Goal: Task Accomplishment & Management: Use online tool/utility

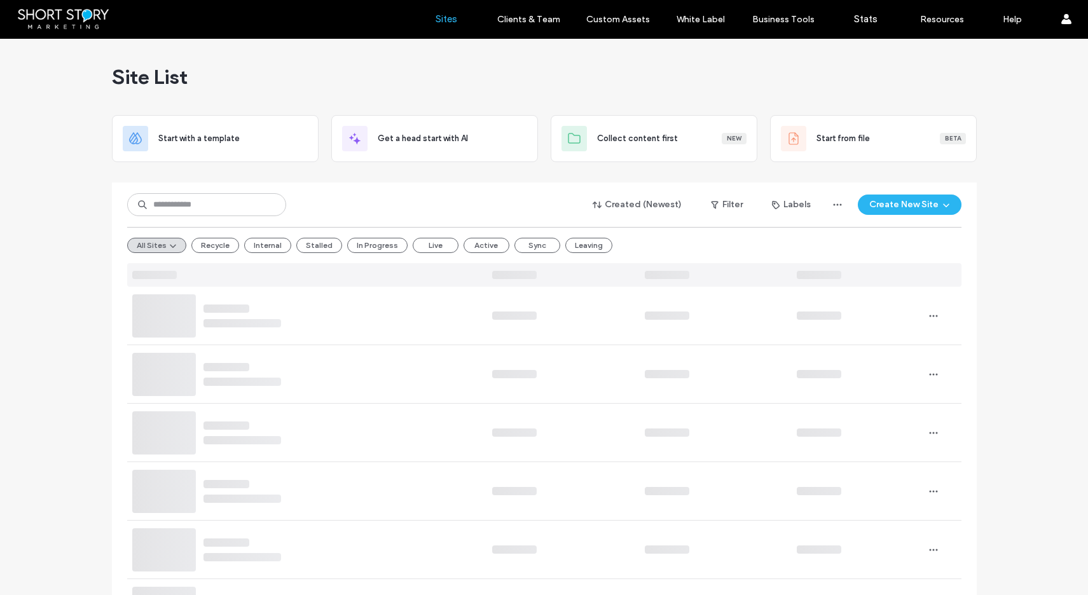
drag, startPoint x: 29, startPoint y: 174, endPoint x: 111, endPoint y: 194, distance: 84.5
click at [177, 205] on input at bounding box center [206, 204] width 159 height 23
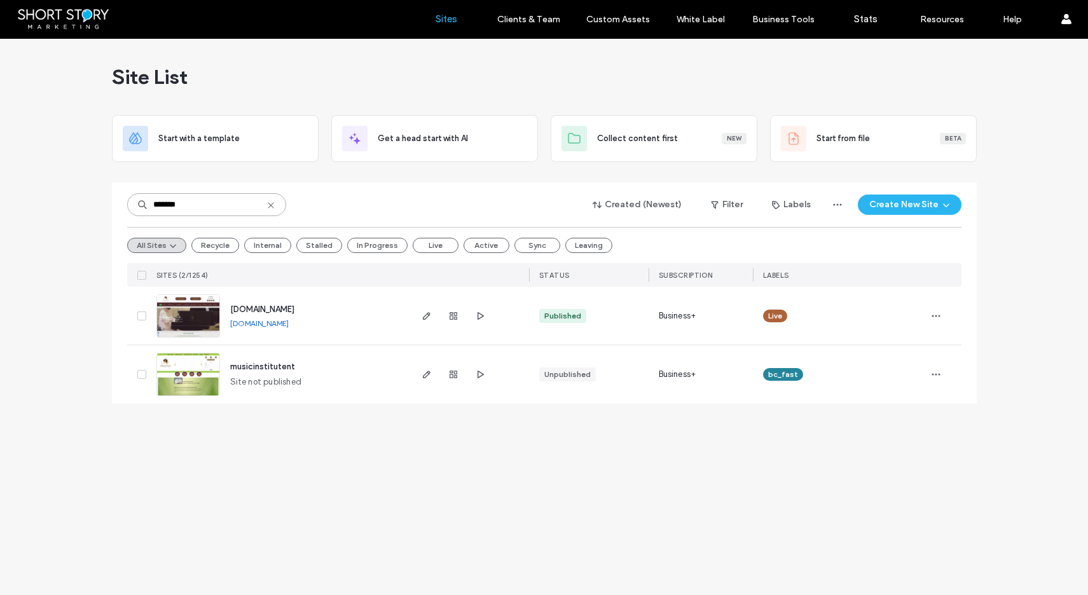
type input "*******"
click at [284, 308] on span "www.musicinstitutent.com" at bounding box center [262, 310] width 64 height 10
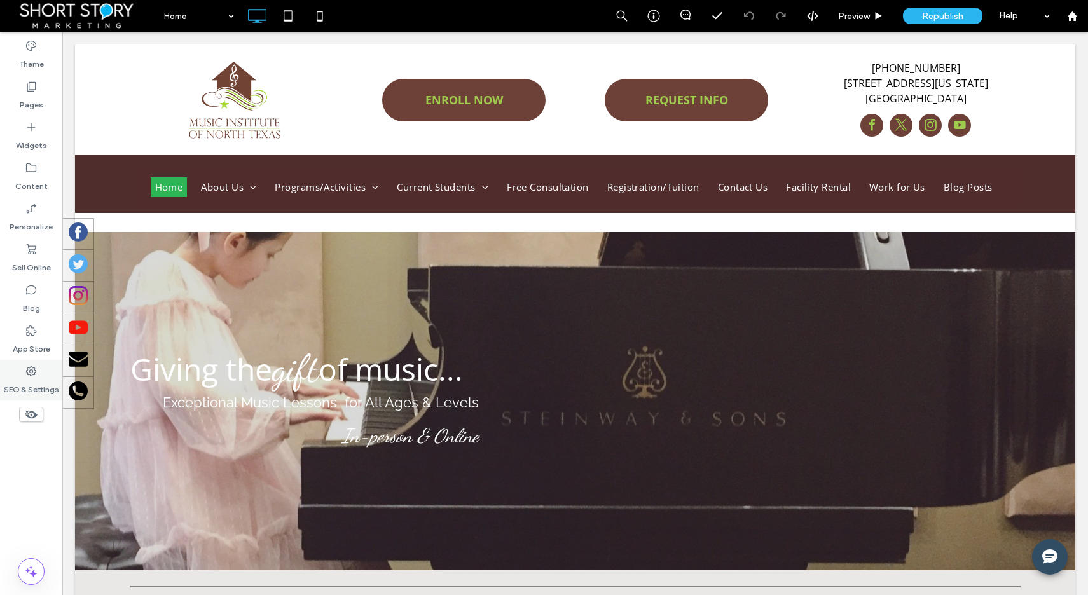
click at [26, 371] on use at bounding box center [31, 371] width 10 height 10
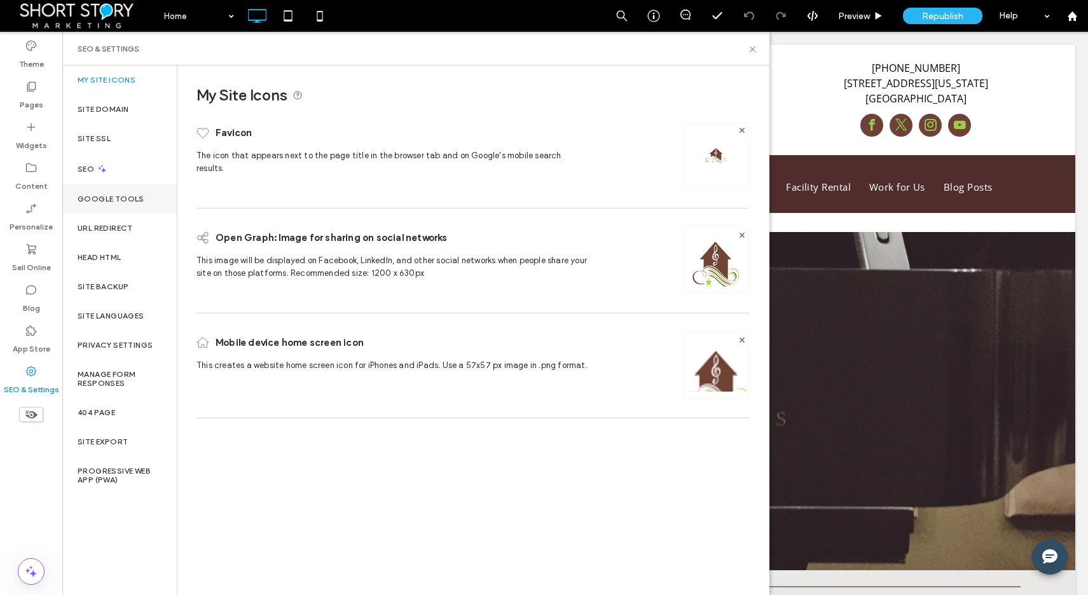
click at [103, 195] on label "Google Tools" at bounding box center [111, 199] width 67 height 9
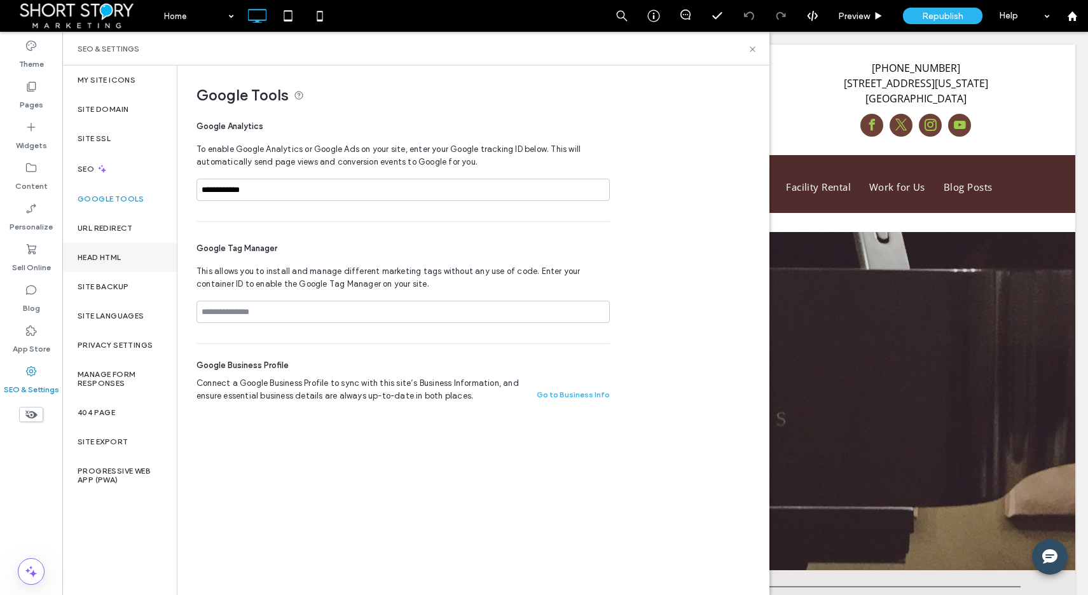
click at [106, 254] on label "Head HTML" at bounding box center [100, 257] width 44 height 9
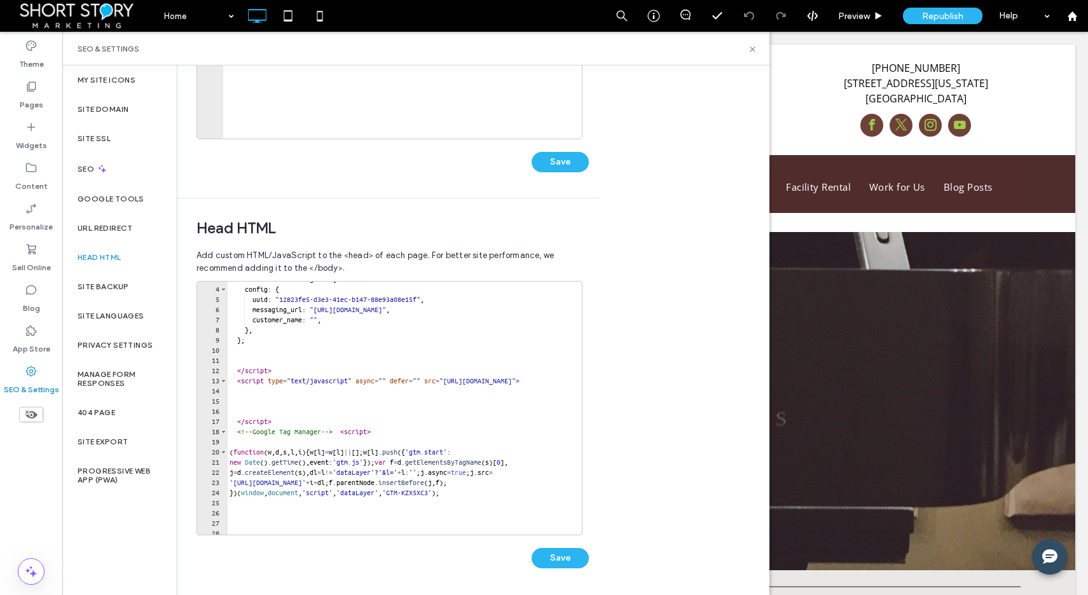
scroll to position [42, 0]
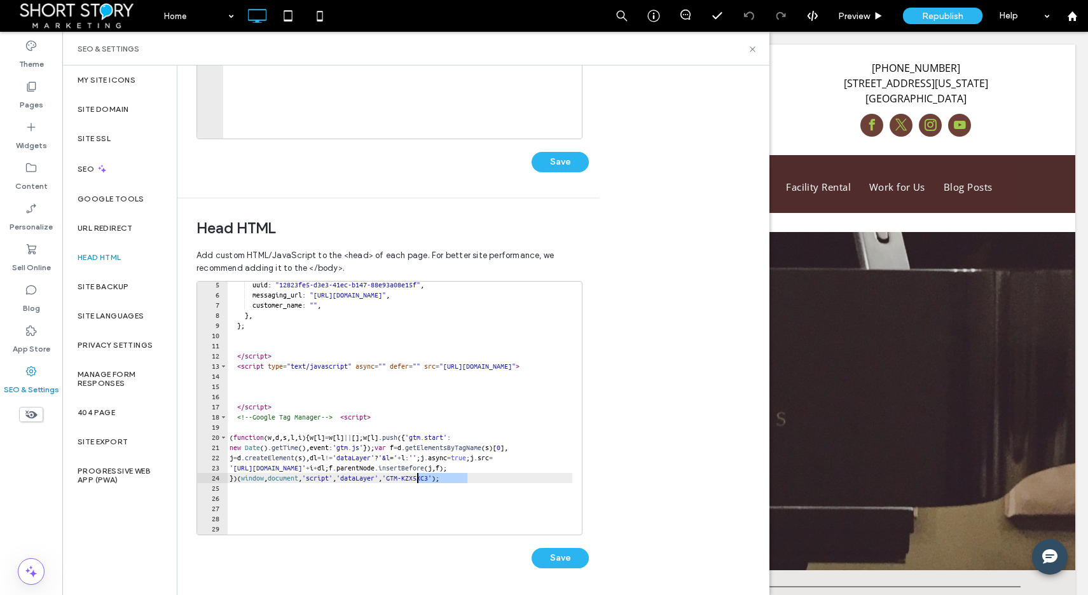
drag, startPoint x: 465, startPoint y: 479, endPoint x: 417, endPoint y: 479, distance: 49.0
click at [417, 479] on div "uuid : "12823fe5-d3e3-41ec-b147-88e93a08e15f" , messaging_url : "[URL][DOMAIN_N…" at bounding box center [543, 412] width 633 height 264
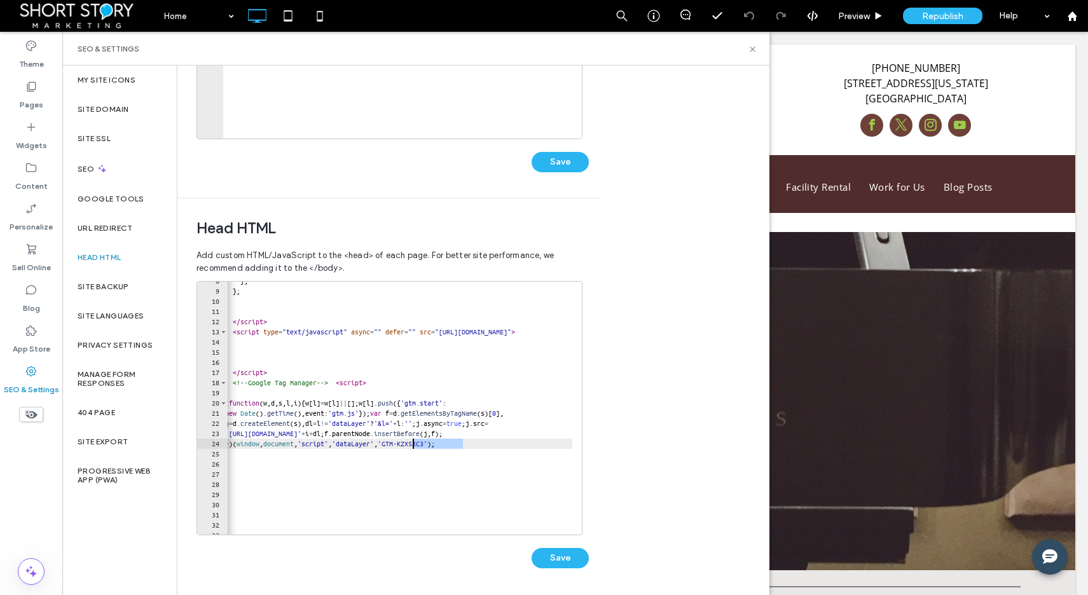
scroll to position [0, 0]
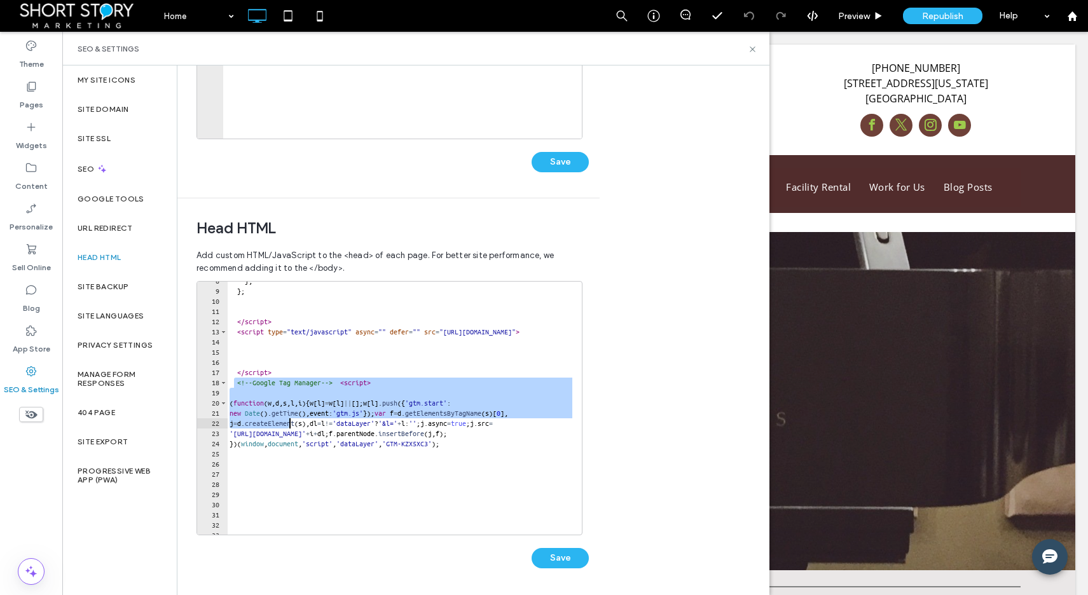
drag, startPoint x: 236, startPoint y: 383, endPoint x: 289, endPoint y: 423, distance: 66.3
click at [289, 423] on div "} , } ; </ script > < script type = "text/javascript" async = "" defer = "" src…" at bounding box center [543, 408] width 633 height 264
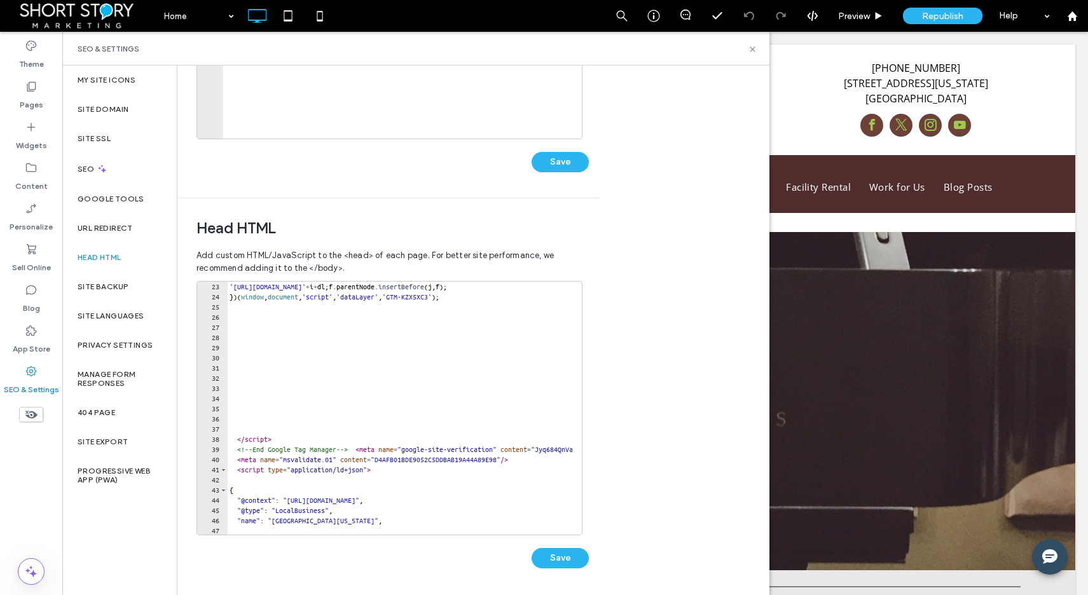
scroll to position [231, 0]
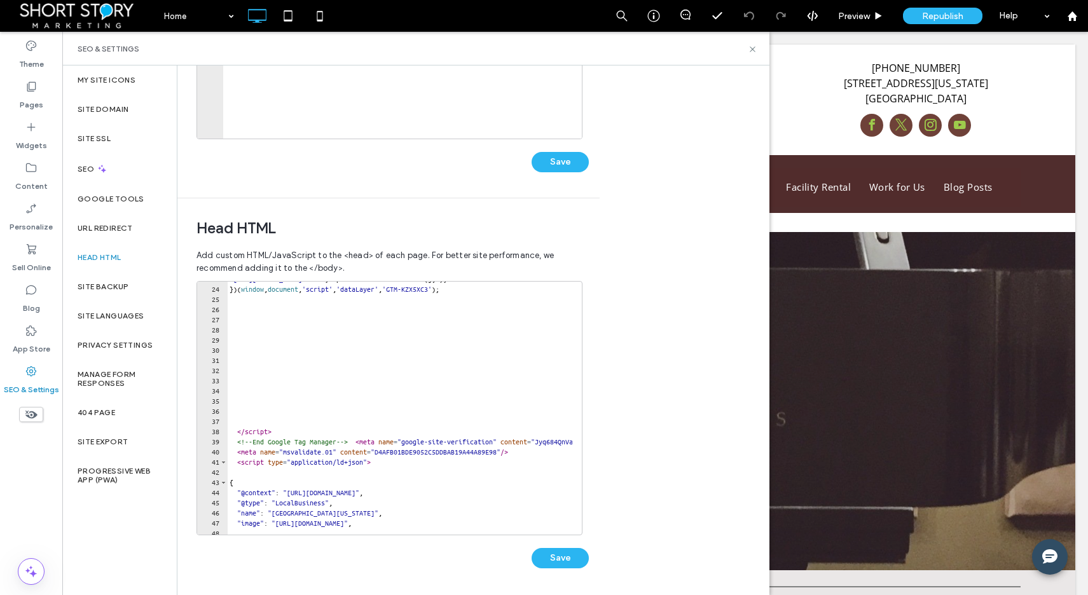
click at [382, 442] on div "'[URL][DOMAIN_NAME]' + i + dl ; f . parentNode . insertBefore ( j , f ) ; }) ( …" at bounding box center [543, 406] width 633 height 264
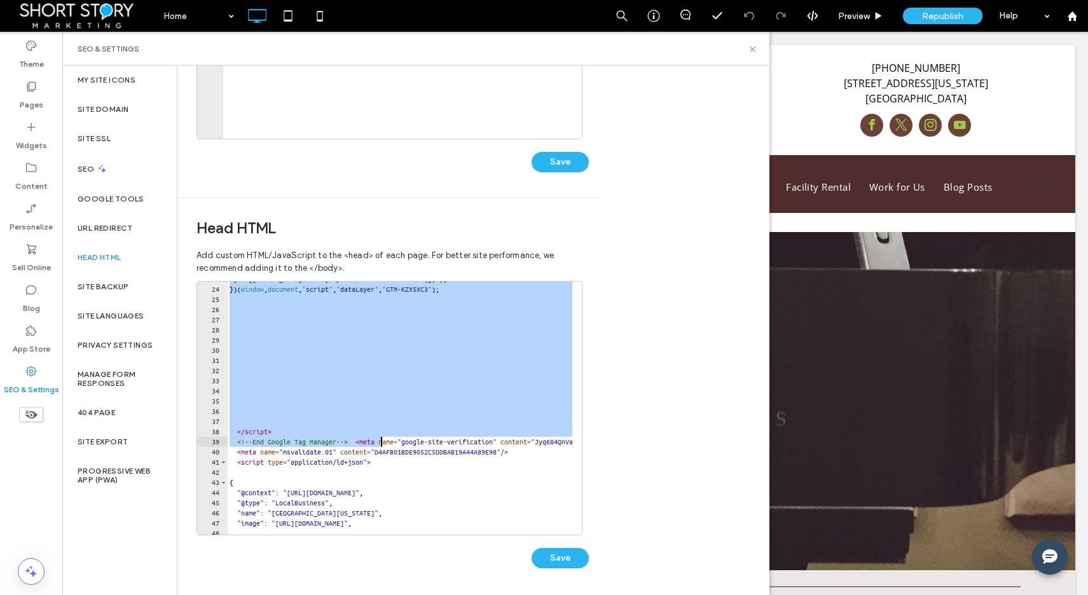
type textarea "**********"
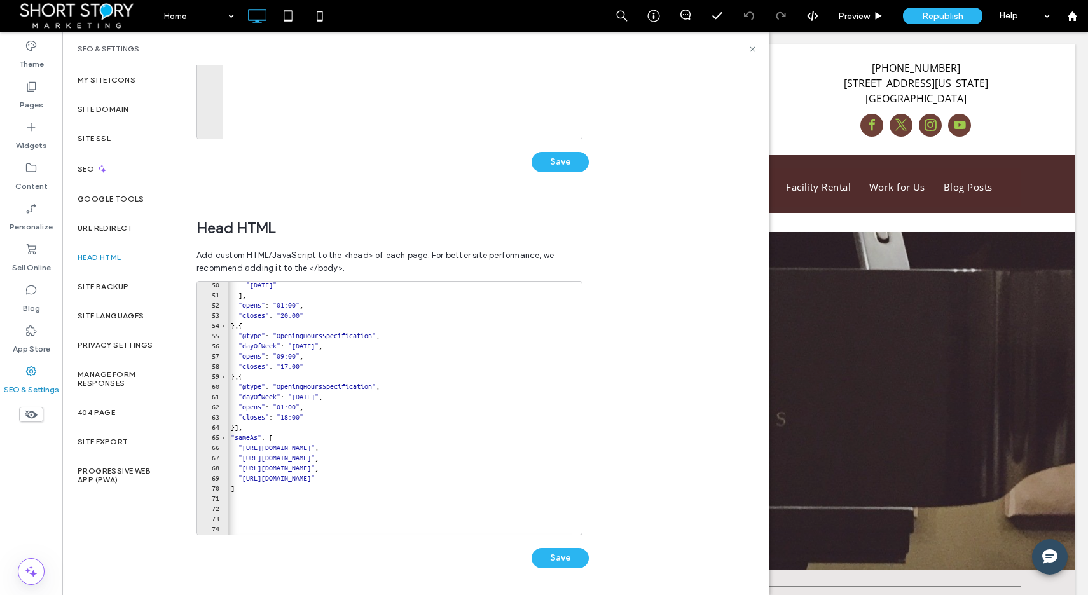
scroll to position [503, 0]
click at [566, 556] on button "Save" at bounding box center [560, 558] width 57 height 20
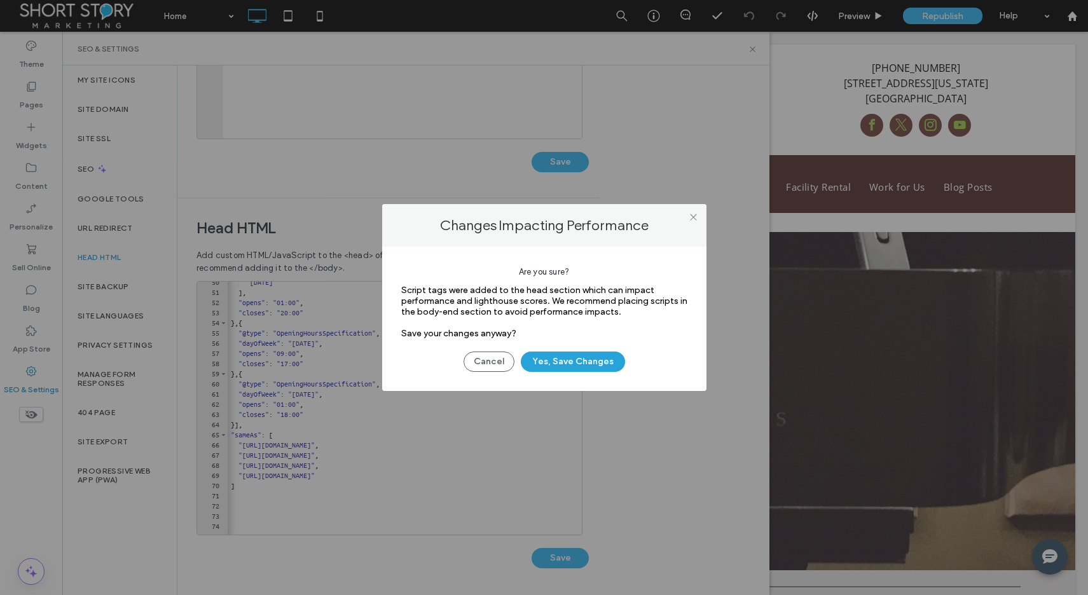
click at [579, 359] on button "Yes, Save Changes" at bounding box center [573, 362] width 104 height 20
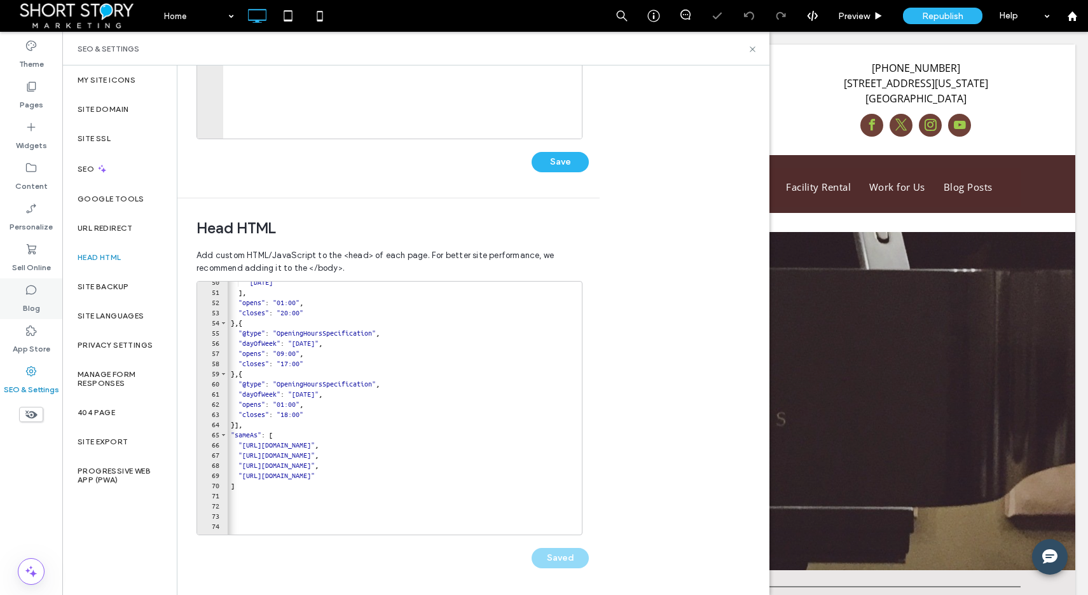
scroll to position [0, 0]
click at [114, 200] on label "Google Tools" at bounding box center [111, 199] width 67 height 9
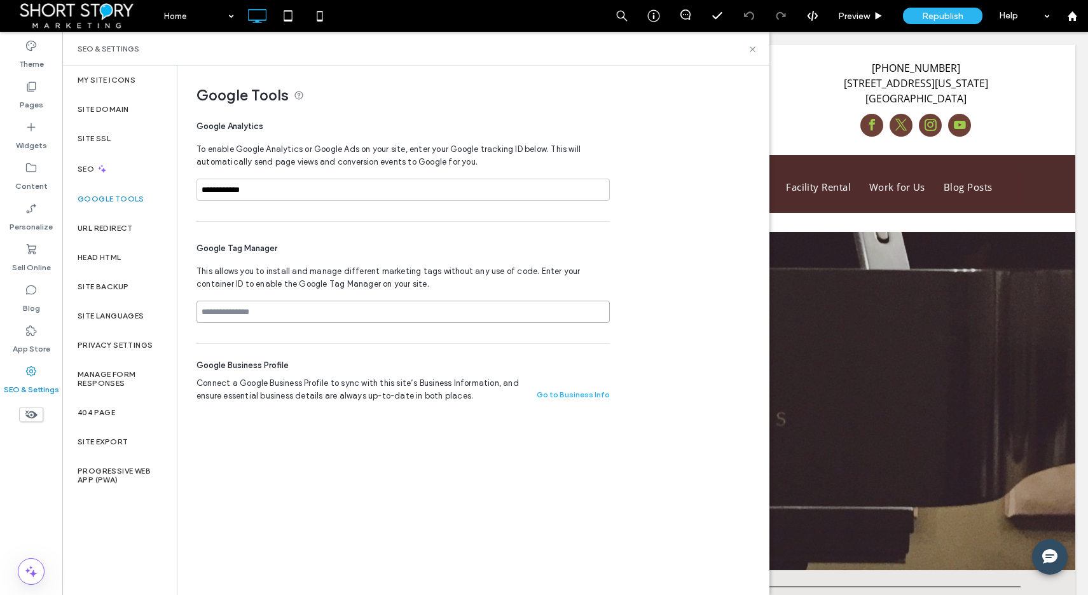
click at [269, 314] on input at bounding box center [402, 312] width 413 height 22
paste input "**********"
type input "**********"
click at [424, 187] on input "**********" at bounding box center [402, 190] width 413 height 22
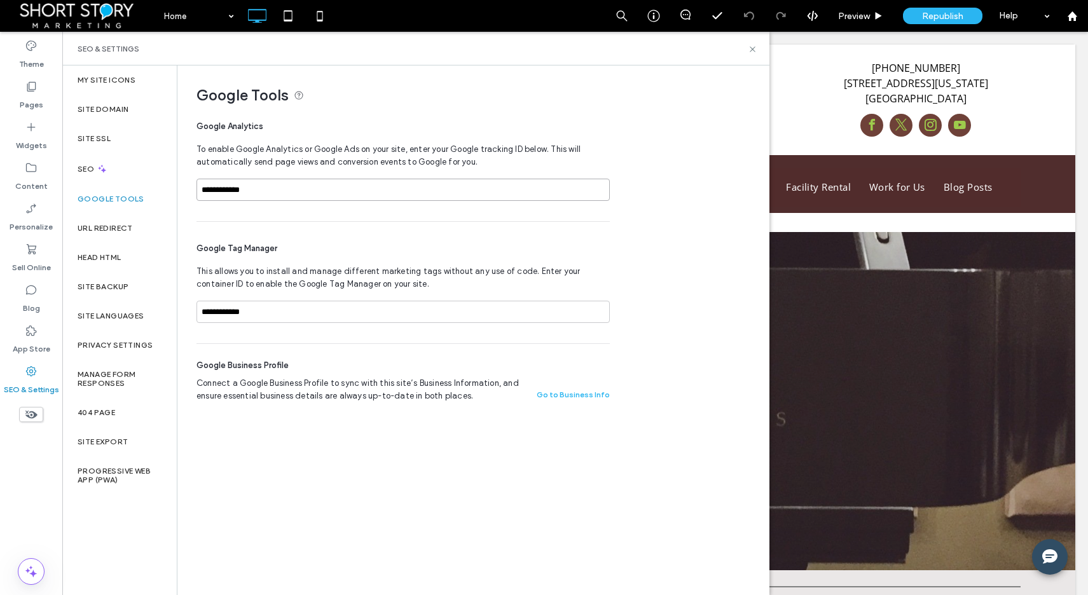
click at [295, 191] on input "**********" at bounding box center [402, 190] width 413 height 22
click at [348, 383] on span "Connect a Google Business Profile to sync with this site’s Business Information…" at bounding box center [358, 389] width 325 height 25
click at [110, 79] on label "My Site Icons" at bounding box center [107, 80] width 58 height 9
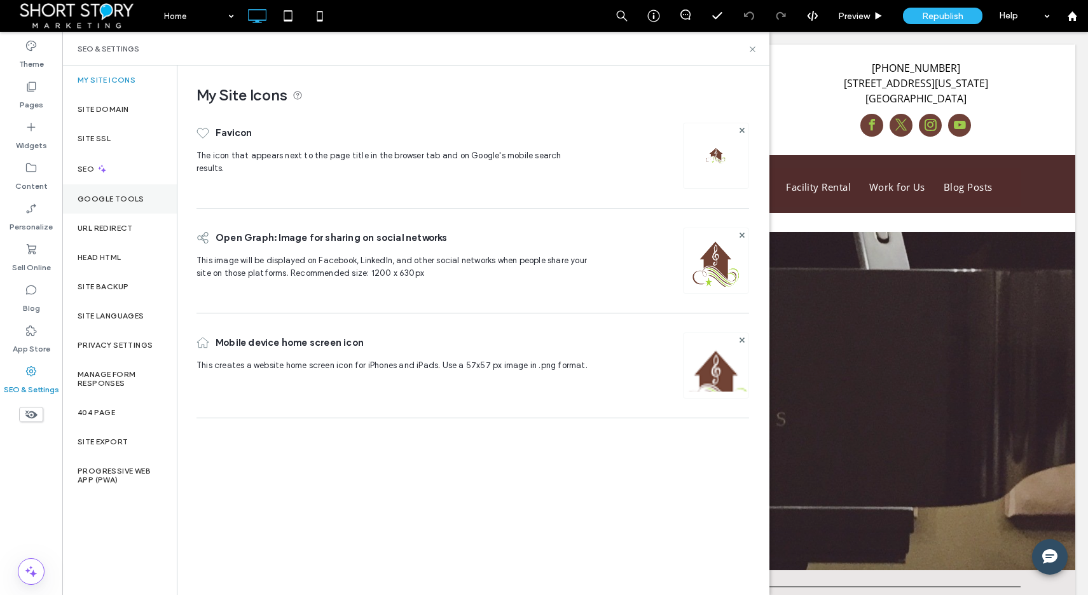
click at [107, 197] on label "Google Tools" at bounding box center [111, 199] width 67 height 9
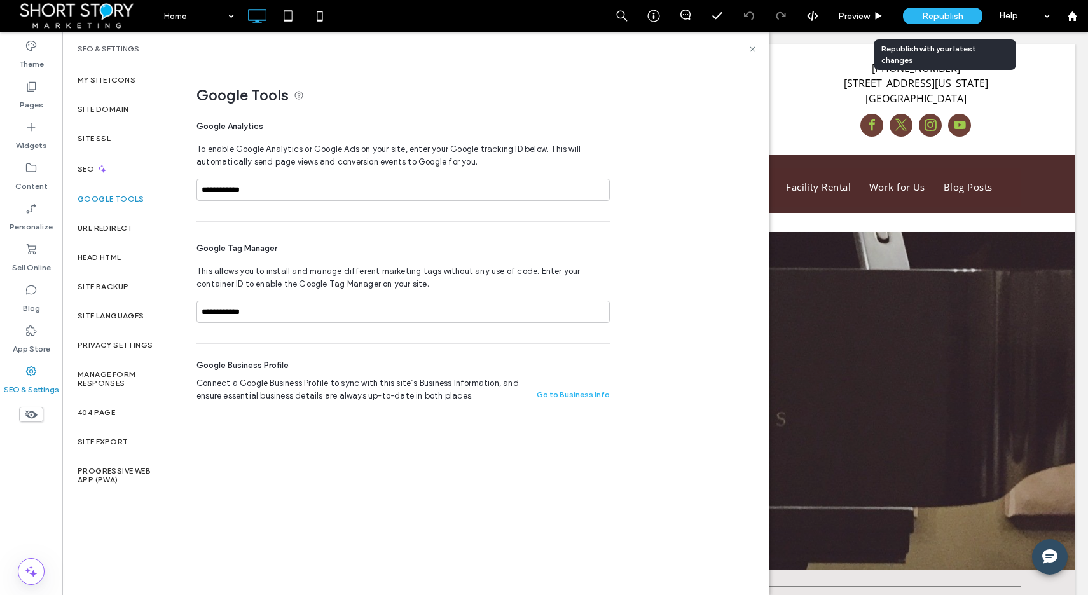
click at [940, 12] on span "Republish" at bounding box center [942, 16] width 41 height 11
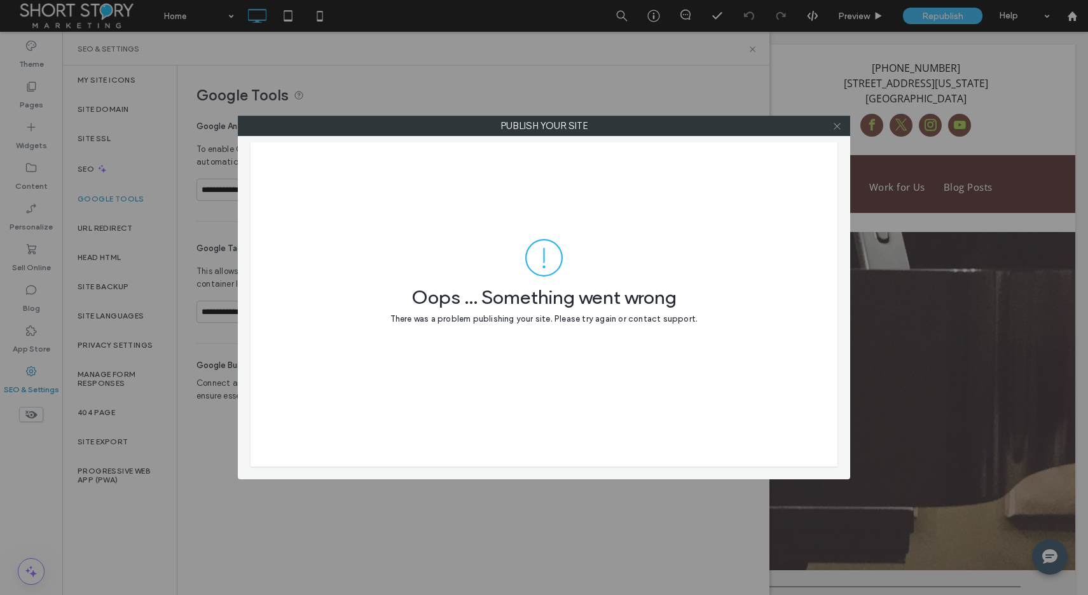
click at [838, 128] on icon at bounding box center [837, 126] width 10 height 10
